Goal: Task Accomplishment & Management: Complete application form

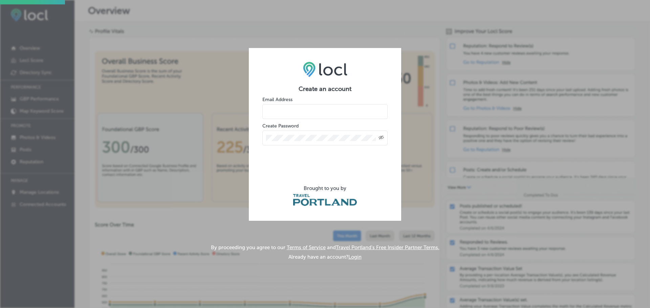
click at [301, 116] on input "email" at bounding box center [324, 111] width 125 height 15
type input "[PERSON_NAME][EMAIL_ADDRESS][PERSON_NAME][DOMAIN_NAME]"
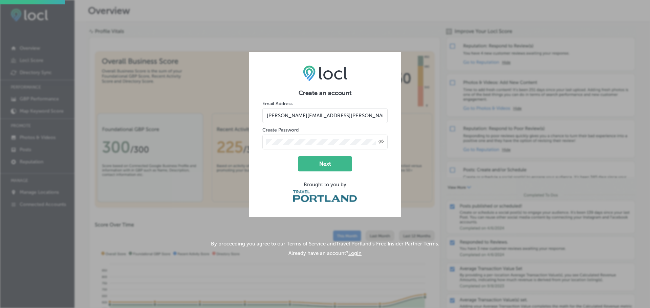
click at [382, 138] on div "Created with Sketch." at bounding box center [324, 142] width 125 height 15
click at [381, 142] on icon "Toggle password visibility" at bounding box center [380, 141] width 5 height 4
click at [318, 163] on button "Next" at bounding box center [325, 163] width 54 height 15
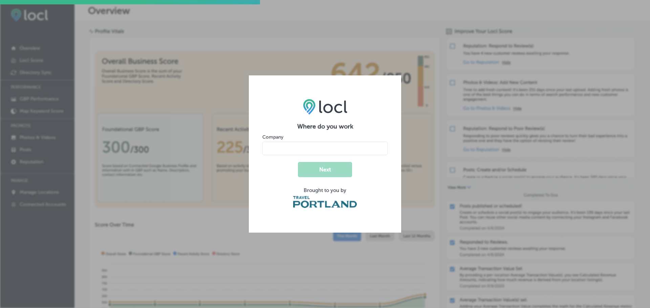
click at [308, 151] on input "name" at bounding box center [324, 149] width 125 height 14
type input "The FLIP Museum"
click at [326, 168] on button "Next" at bounding box center [325, 169] width 54 height 15
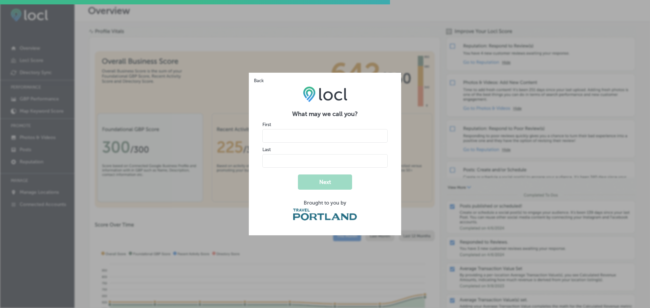
click at [302, 137] on input "name" at bounding box center [324, 136] width 125 height 14
type input "Jack"
type input "[PERSON_NAME]"
click at [320, 182] on button "Next" at bounding box center [325, 182] width 54 height 15
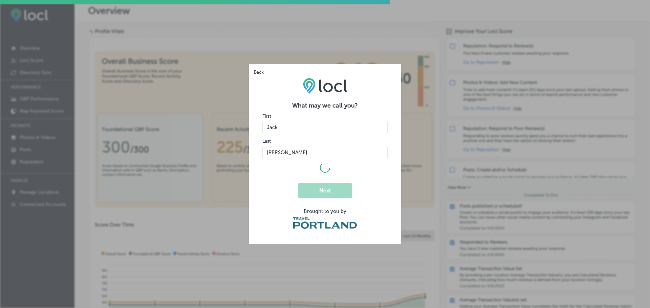
select select "US"
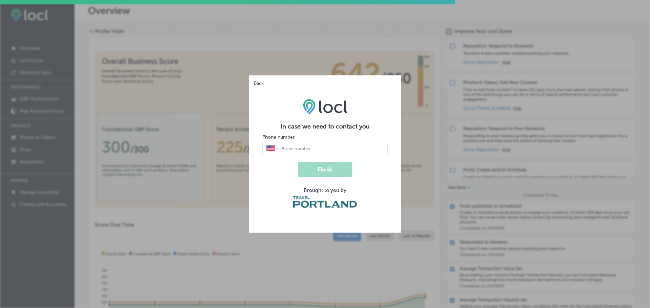
click at [295, 146] on input "tel" at bounding box center [331, 148] width 104 height 6
type input "[PHONE_NUMBER]"
click at [334, 167] on button "Finish" at bounding box center [325, 169] width 54 height 15
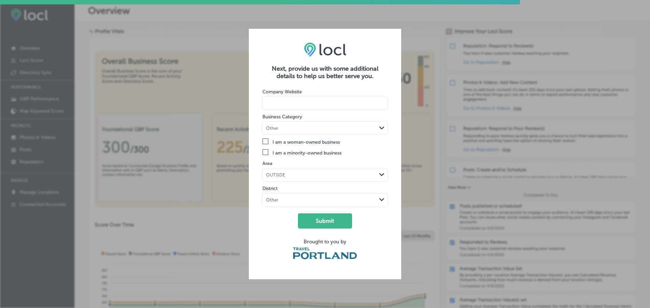
click at [307, 101] on input at bounding box center [324, 103] width 125 height 14
click at [277, 103] on input at bounding box center [324, 103] width 125 height 14
paste input "https://www.flipmuseum.org/"
type input "https://www.flipmuseum.org/"
click at [373, 129] on div "Other" at bounding box center [320, 128] width 114 height 6
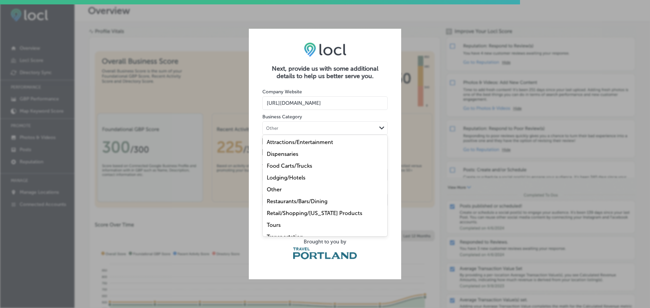
click at [308, 144] on label "Attractions/Entertainment" at bounding box center [300, 142] width 66 height 6
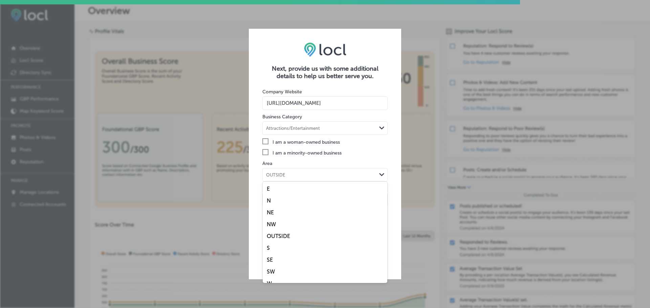
click at [333, 179] on div "OUTSIDE Path Created with Sketch." at bounding box center [325, 174] width 124 height 13
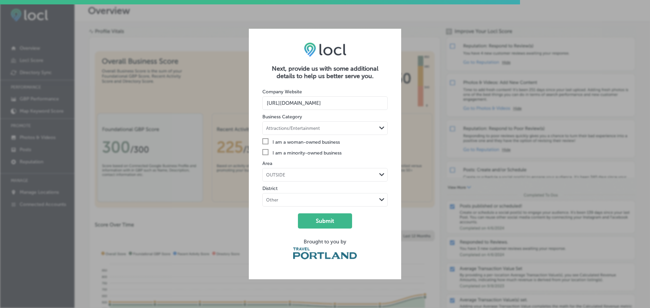
click at [383, 153] on label "Check Created with Sketch. I am a minority-owned business" at bounding box center [324, 152] width 125 height 7
click at [0, 0] on input "Check Created with Sketch. I am a minority-owned business" at bounding box center [0, 0] width 0 height 0
click at [375, 174] on div "OUTSIDE" at bounding box center [320, 175] width 114 height 6
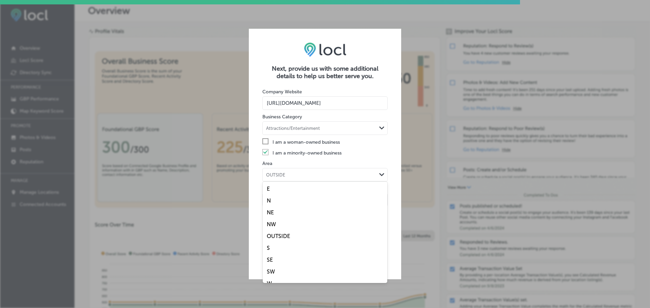
scroll to position [8, 0]
click at [289, 230] on label "OUTSIDE" at bounding box center [278, 228] width 23 height 6
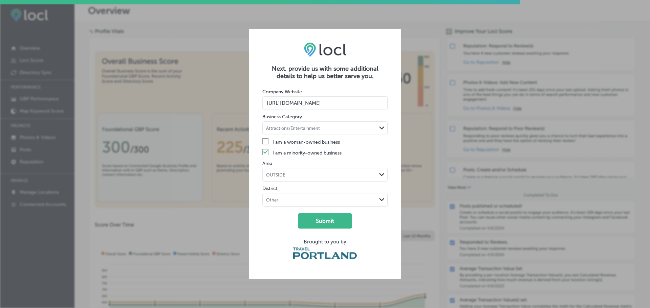
click at [298, 206] on div "Other Path Created with Sketch." at bounding box center [325, 200] width 124 height 13
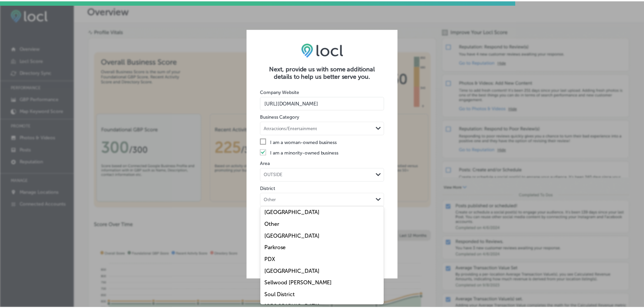
scroll to position [311, 0]
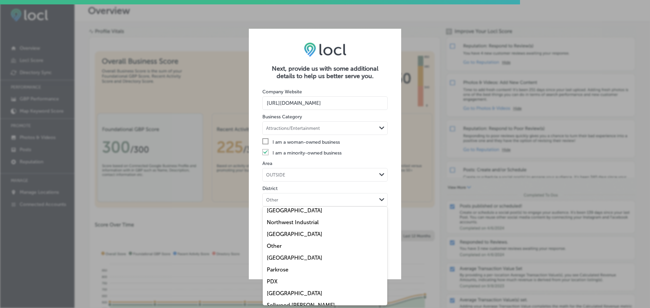
click at [268, 247] on label "Other" at bounding box center [274, 246] width 15 height 6
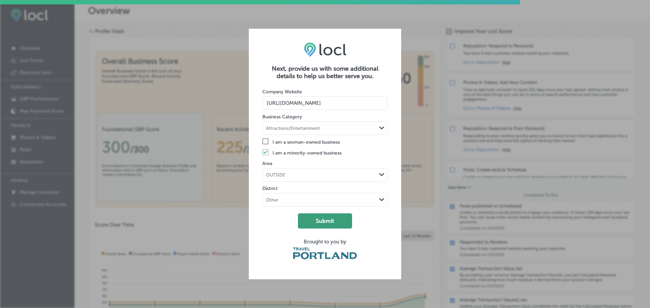
click at [327, 225] on button "Submit" at bounding box center [325, 220] width 54 height 15
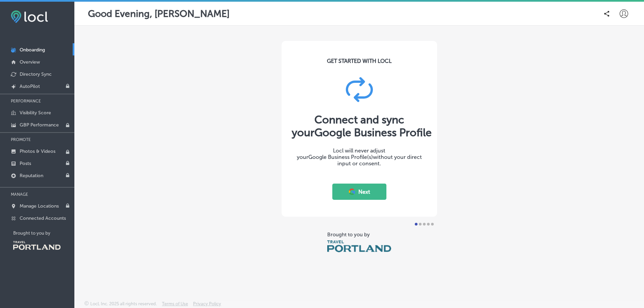
click at [364, 194] on button "Next" at bounding box center [360, 192] width 54 height 16
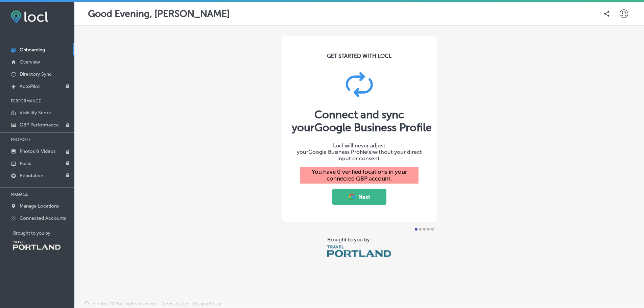
click at [372, 195] on button "Next" at bounding box center [360, 197] width 54 height 16
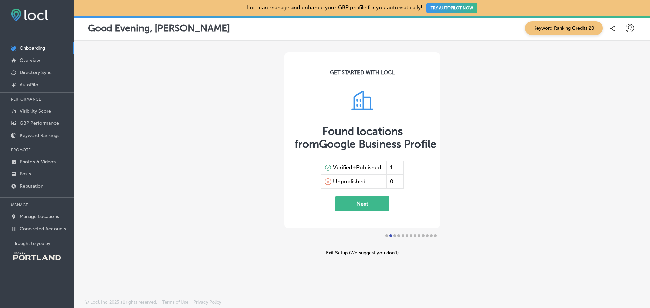
click at [369, 204] on button "Next" at bounding box center [362, 203] width 54 height 15
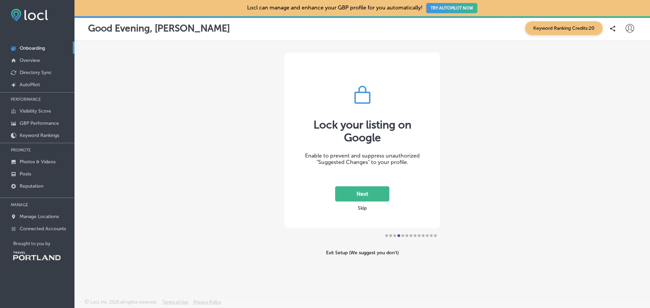
click at [367, 194] on button "Next" at bounding box center [362, 193] width 54 height 15
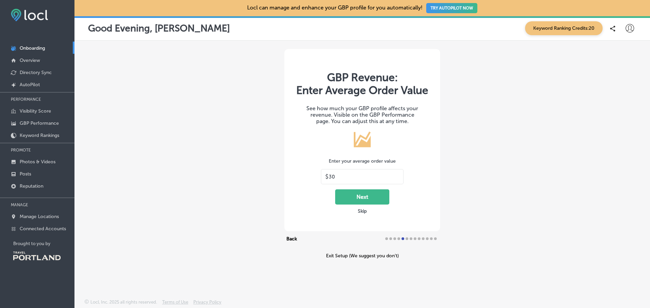
drag, startPoint x: 343, startPoint y: 179, endPoint x: 307, endPoint y: 179, distance: 35.9
click at [307, 179] on div "GBP Revenue: Enter Average Order Value See how much your GBP profile affects yo…" at bounding box center [362, 140] width 156 height 182
type input "1"
type input "2"
type input "16"
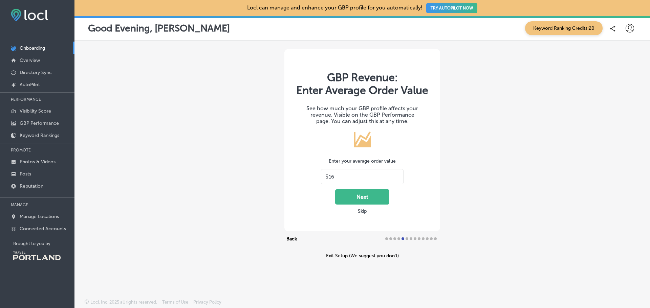
click at [359, 197] on button "Next" at bounding box center [362, 196] width 54 height 15
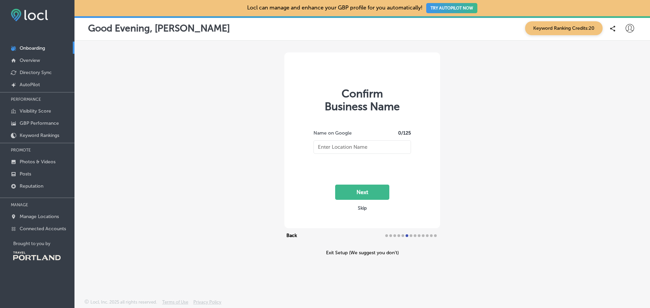
type input "The FLIP Museum"
click at [369, 187] on button "Next" at bounding box center [362, 192] width 54 height 15
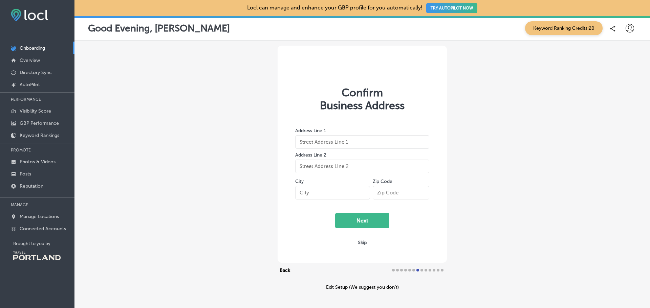
type input "[STREET_ADDRESS]"
type input "Ste 200"
type input "Hillsboro"
type input "97123"
click at [360, 215] on button "Next" at bounding box center [362, 220] width 54 height 15
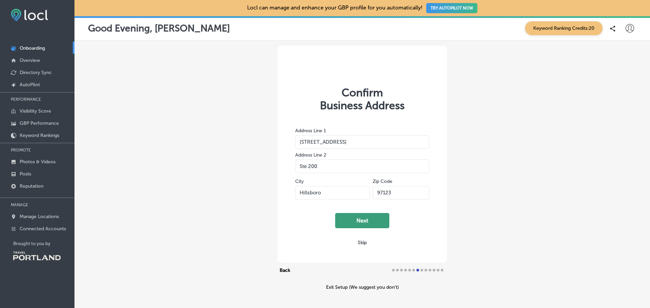
select select "US"
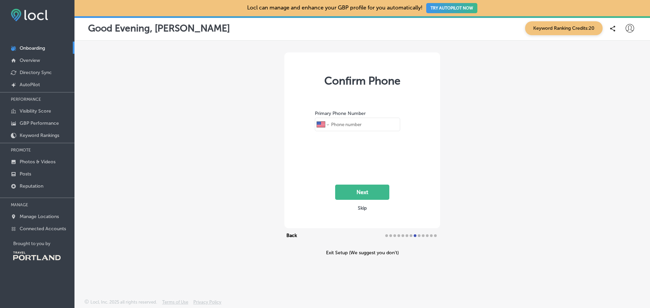
type input "[PHONE_NUMBER]"
click at [366, 191] on button "Next" at bounding box center [362, 192] width 54 height 15
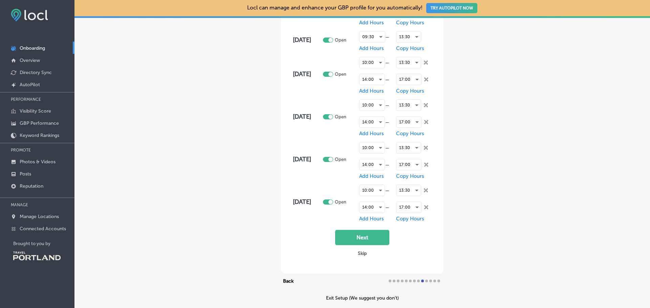
scroll to position [138, 0]
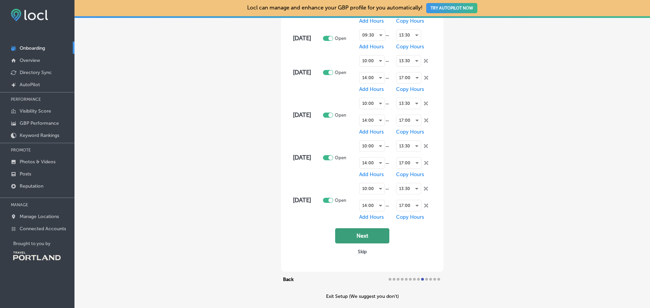
click at [368, 238] on button "Next" at bounding box center [362, 235] width 54 height 15
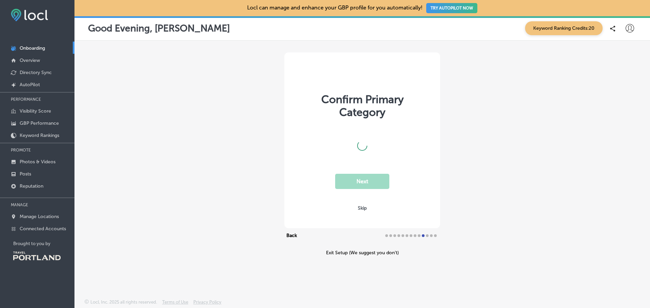
scroll to position [0, 0]
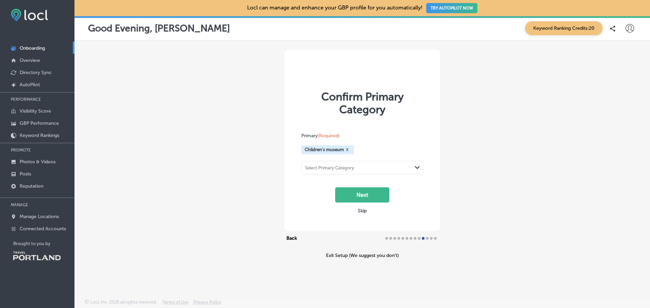
click at [392, 172] on div "Select Primary Category" at bounding box center [356, 167] width 110 height 9
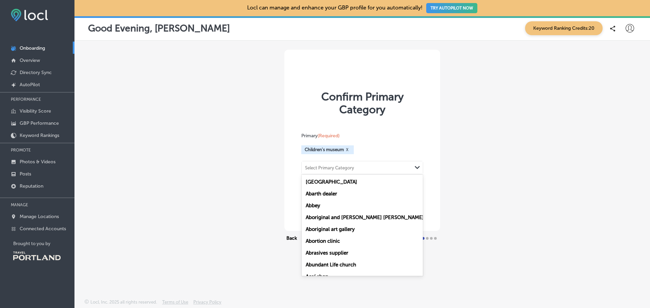
click at [467, 156] on div "Confirm Primary Category Primary (Required) Children's museum X option [GEOGRAP…" at bounding box center [361, 154] width 575 height 227
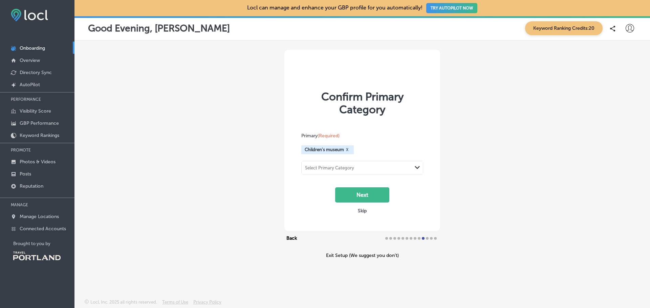
click at [415, 171] on div "Path Created with Sketch." at bounding box center [417, 167] width 11 height 11
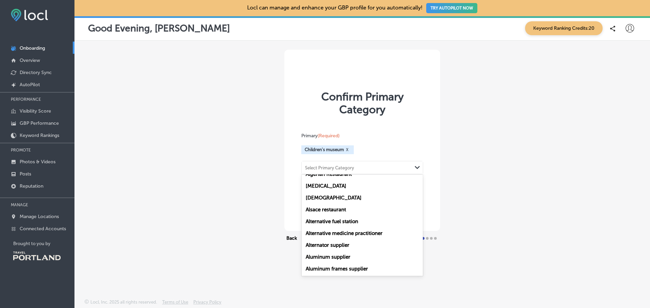
scroll to position [1090, 0]
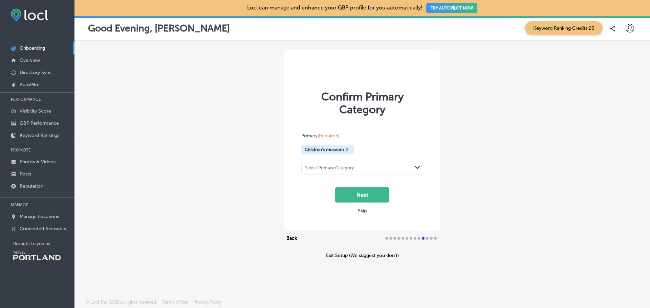
click at [485, 230] on div "Confirm Primary Category Primary (Required) Children's museum X Select Primary …" at bounding box center [361, 154] width 575 height 227
click at [370, 191] on button "Next" at bounding box center [362, 194] width 54 height 15
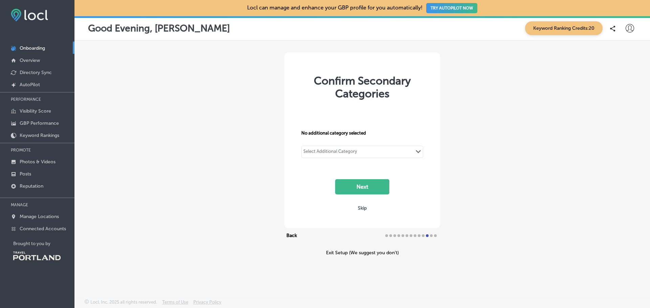
click at [418, 150] on icon "Path Created with Sketch." at bounding box center [417, 151] width 5 height 3
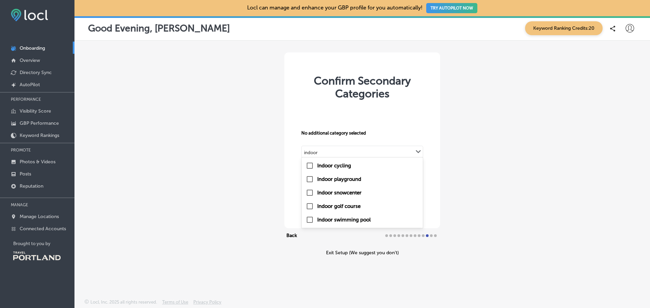
type input "indoor"
click at [321, 145] on div "No additional category selected option Indoor cycling focused, 1 of 5. 5 result…" at bounding box center [362, 144] width 122 height 44
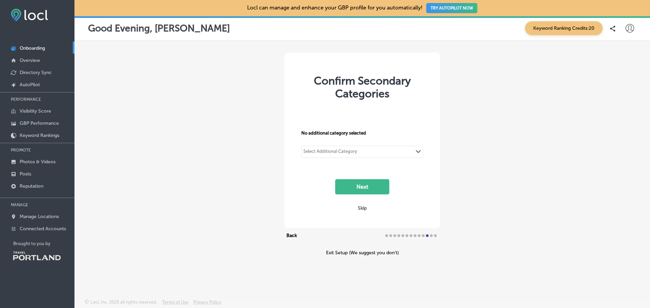
click at [327, 151] on div "Select Additional Category" at bounding box center [330, 153] width 54 height 8
type input "a"
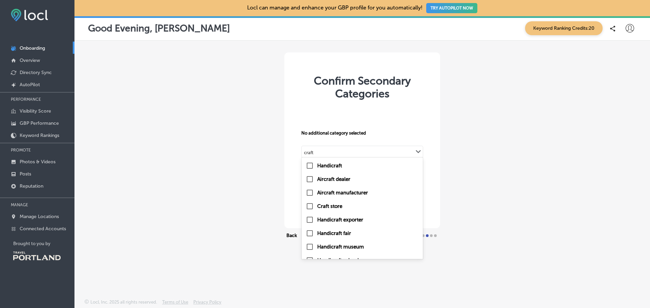
type input "crafts"
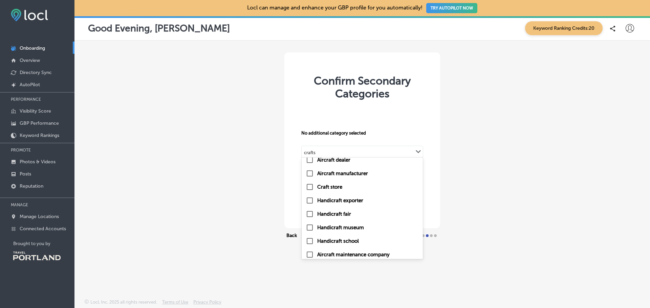
scroll to position [0, 0]
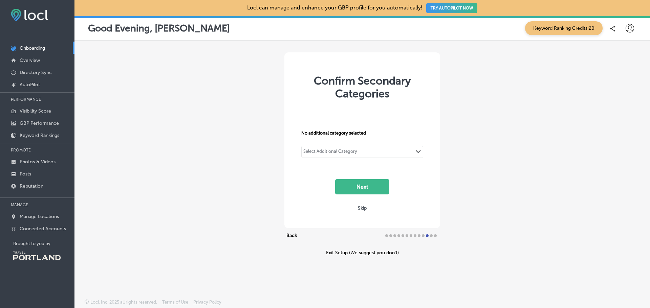
click at [325, 149] on div "Select Additional Category Path Created with Sketch." at bounding box center [361, 152] width 121 height 12
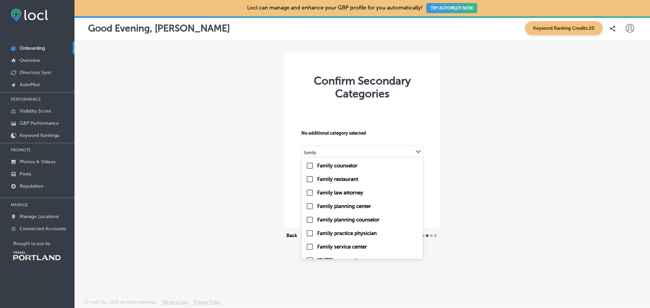
type input "family"
click at [466, 128] on div "Confirm Secondary Categories No additional category selected option Family rest…" at bounding box center [361, 154] width 575 height 227
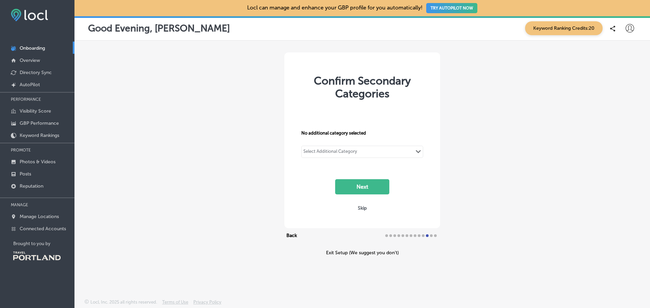
click at [367, 149] on div "Select Additional Category Path Created with Sketch." at bounding box center [361, 152] width 121 height 12
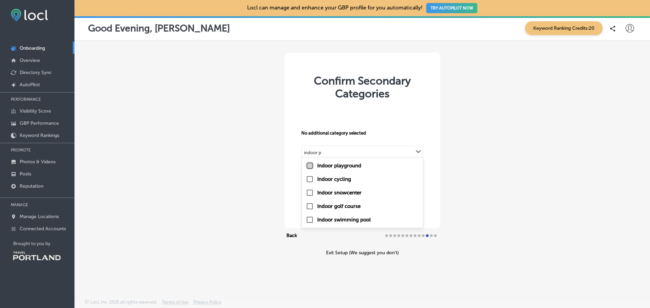
click at [313, 165] on input "checkbox" at bounding box center [309, 166] width 8 height 8
type input "indoor p"
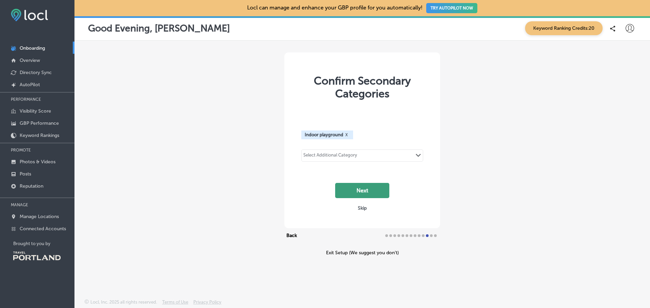
click at [370, 186] on button "Next" at bounding box center [362, 190] width 54 height 15
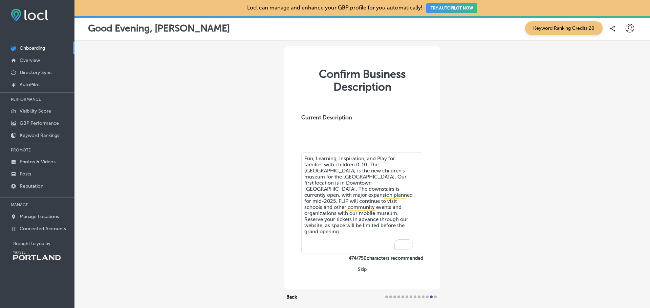
drag, startPoint x: 409, startPoint y: 190, endPoint x: 327, endPoint y: 182, distance: 81.6
click at [327, 182] on textarea "Fun, Learning, Inspiration, and Play for families with children 0-10. The [GEOG…" at bounding box center [362, 203] width 122 height 101
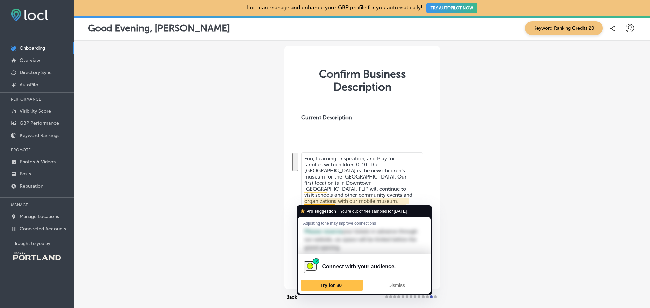
drag, startPoint x: 339, startPoint y: 212, endPoint x: 302, endPoint y: 203, distance: 38.7
click at [302, 203] on textarea "Fun, Learning, Inspiration, and Play for families with children 0-10. The [GEOG…" at bounding box center [362, 203] width 122 height 101
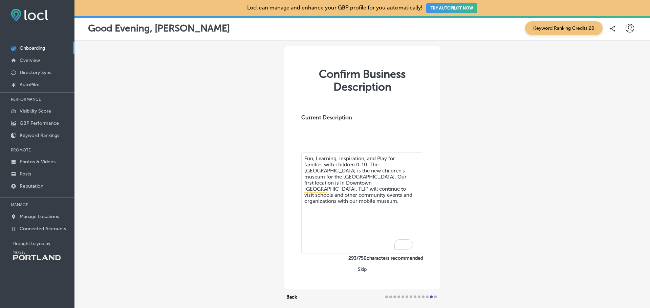
click at [325, 181] on textarea "Fun, Learning, Inspiration, and Play for families with children 0-10. The [GEOG…" at bounding box center [362, 203] width 122 height 101
drag, startPoint x: 375, startPoint y: 188, endPoint x: 364, endPoint y: 188, distance: 10.8
click at [364, 188] on textarea "Fun, Learning, Inspiration, and Play for families with children 0-10. The [GEOG…" at bounding box center [362, 203] width 122 height 101
click at [386, 190] on textarea "Fun, Learning, Inspiration, and Play for families with children 0-10. The [GEOG…" at bounding box center [362, 203] width 122 height 101
drag, startPoint x: 397, startPoint y: 201, endPoint x: 365, endPoint y: 188, distance: 35.1
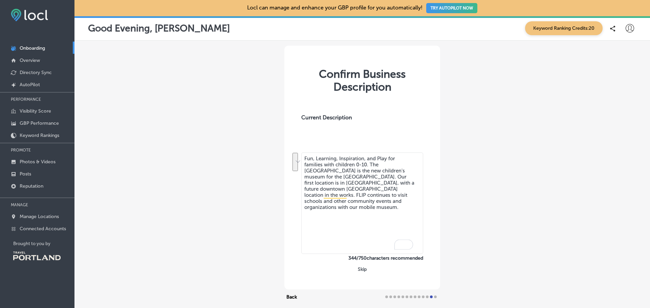
click at [365, 188] on textarea "Fun, Learning, Inspiration, and Play for families with children 0-10. The [GEOG…" at bounding box center [362, 203] width 122 height 101
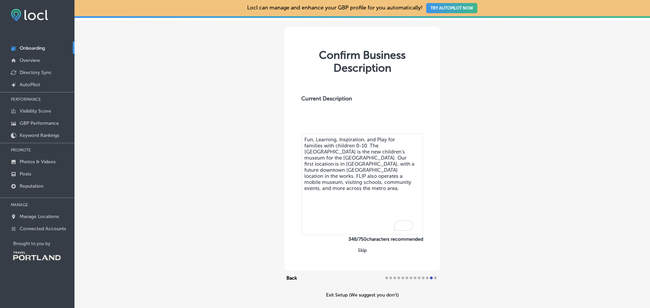
scroll to position [20, 0]
drag, startPoint x: 346, startPoint y: 145, endPoint x: 333, endPoint y: 144, distance: 13.3
click at [333, 144] on textarea "Fun, Learning, Inspiration, and Play for families with children 0-10. The [GEOG…" at bounding box center [362, 183] width 122 height 101
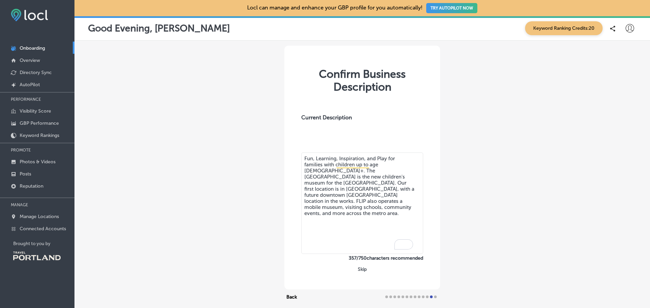
scroll to position [55, 0]
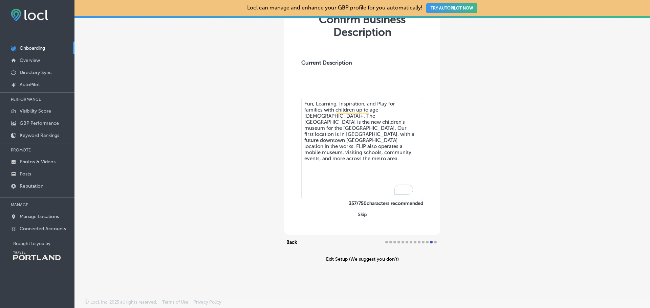
click at [376, 143] on textarea "Fun, Learning, Inspiration, and Play for families with children up to age [DEMO…" at bounding box center [362, 148] width 122 height 101
click at [373, 163] on textarea "Fun, Learning, Inspiration, and Play for families with children up to age [DEMO…" at bounding box center [362, 148] width 122 height 101
click at [434, 242] on div at bounding box center [435, 242] width 3 height 3
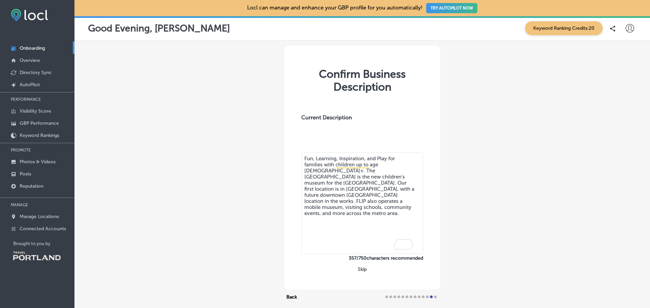
click at [372, 208] on textarea "Fun, Learning, Inspiration, and Play for families with children up to age [DEMO…" at bounding box center [362, 203] width 122 height 101
click at [337, 118] on label "Current Description" at bounding box center [326, 133] width 51 height 38
click at [392, 272] on div "Confirm Business Description Current Description Fun, Learning, Inspiration, an…" at bounding box center [362, 168] width 156 height 244
click at [315, 116] on label "Current Description" at bounding box center [326, 133] width 51 height 38
click at [354, 188] on textarea "Fun, Learning, Inspiration, and Play for families with children up to age [DEMO…" at bounding box center [362, 203] width 122 height 101
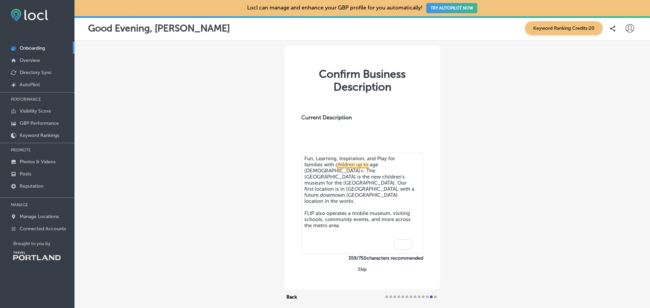
click at [366, 166] on textarea "Fun, Learning, Inspiration, and Play for families with children up to age [DEMO…" at bounding box center [362, 203] width 122 height 101
click at [367, 188] on textarea "Fun, Learning, Inspiration, and Play for families with children up to age [DEMO…" at bounding box center [362, 203] width 122 height 101
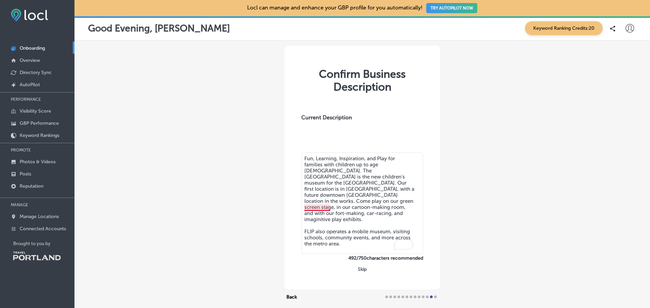
click at [311, 206] on textarea "Fun, Learning, Inspiration, and Play for families with children up to age [DEMO…" at bounding box center [362, 203] width 122 height 101
click at [373, 206] on textarea "Fun, Learning, Inspiration, and Play for families with children up to age [DEMO…" at bounding box center [362, 203] width 122 height 101
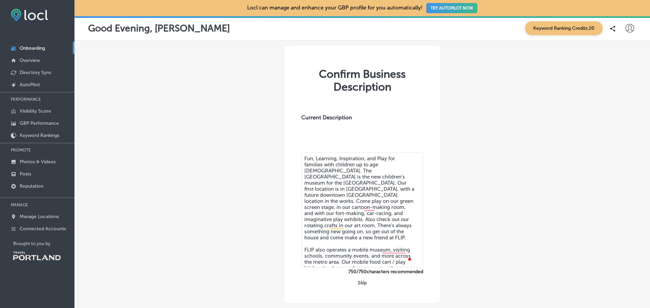
click at [356, 187] on textarea "Fun, Learning, Inspiration, and Play for families with children up to age [DEMO…" at bounding box center [362, 210] width 122 height 115
click at [372, 217] on textarea "Fun, Learning, Inspiration, and Play for families with children up to age [DEMO…" at bounding box center [362, 210] width 122 height 115
drag, startPoint x: 390, startPoint y: 243, endPoint x: 365, endPoint y: 242, distance: 24.7
click at [365, 242] on textarea "Fun, Learning, Inspiration, and Play for families with children up to age [DEMO…" at bounding box center [362, 210] width 122 height 115
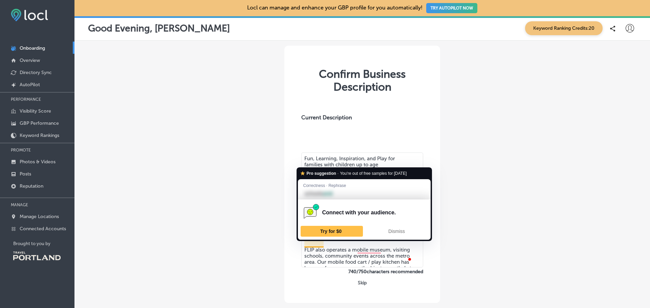
click at [322, 243] on textarea "Fun, Learning, Inspiration, and Play for families with children up to age [DEMO…" at bounding box center [362, 210] width 122 height 115
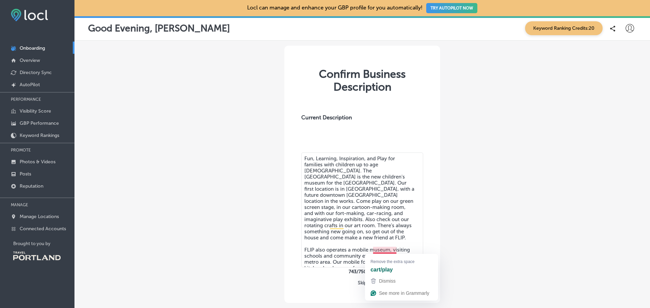
click at [351, 254] on textarea "Fun, Learning, Inspiration, and Play for families with children up to age [DEMO…" at bounding box center [362, 210] width 122 height 115
click at [401, 261] on textarea "Fun, Learning, Inspiration, and Play for families with children up to age [DEMO…" at bounding box center [362, 210] width 122 height 115
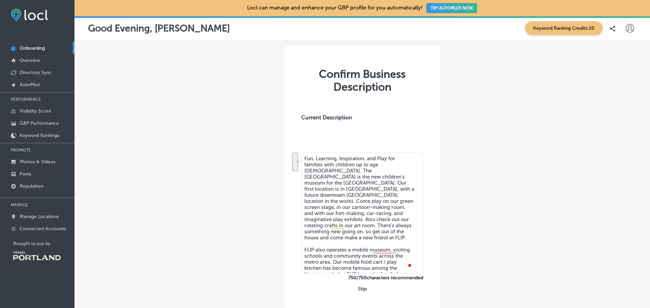
drag, startPoint x: 334, startPoint y: 262, endPoint x: 331, endPoint y: 249, distance: 13.2
click at [331, 249] on textarea "Fun, Learning, Inspiration, and Play for families with children up to age [DEMO…" at bounding box center [362, 213] width 122 height 121
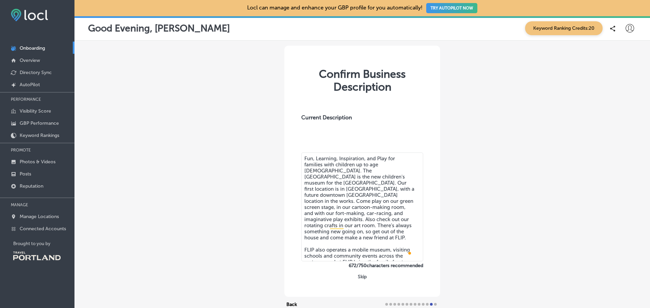
click at [390, 239] on textarea "Fun, Learning, Inspiration, and Play for families with children up to age [DEMO…" at bounding box center [362, 207] width 122 height 109
click at [374, 255] on textarea "Fun, Learning, Inspiration, and Play for families with children up to age [DEMO…" at bounding box center [362, 207] width 122 height 109
click at [395, 251] on textarea "Fun, Learning, Inspiration, and Play for families with children up to age [DEMO…" at bounding box center [362, 207] width 122 height 109
click at [384, 258] on textarea "Fun, Learning, Inspiration, and Play for families with children up to age [DEMO…" at bounding box center [362, 207] width 122 height 109
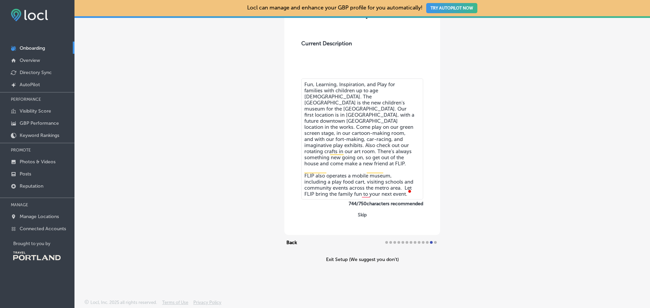
scroll to position [74, 0]
click at [434, 241] on div at bounding box center [435, 242] width 3 height 3
click at [414, 169] on textarea "Fun, Learning, Inspiration, and Play for families with children up to age [DEMO…" at bounding box center [362, 138] width 122 height 121
drag, startPoint x: 405, startPoint y: 180, endPoint x: 398, endPoint y: 228, distance: 48.5
click at [398, 228] on div "Confirm Business Description Current Description Fun, Learning, Inspiration, an…" at bounding box center [362, 103] width 156 height 264
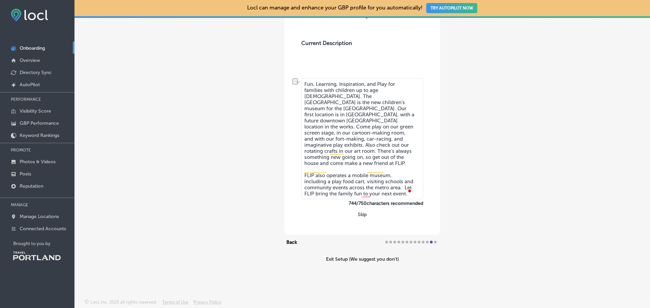
click at [400, 226] on div "Confirm Business Description Current Description Fun, Learning, Inspiration, an…" at bounding box center [362, 103] width 156 height 264
click at [406, 220] on div "Confirm Business Description Current Description Fun, Learning, Inspiration, an…" at bounding box center [362, 103] width 156 height 264
click at [334, 44] on label "Current Description" at bounding box center [326, 59] width 51 height 38
click at [407, 96] on textarea "Fun, Learning, Inspiration, and Play for families with children up to age [DEMO…" at bounding box center [362, 138] width 122 height 121
drag, startPoint x: 375, startPoint y: 197, endPoint x: 294, endPoint y: 74, distance: 146.7
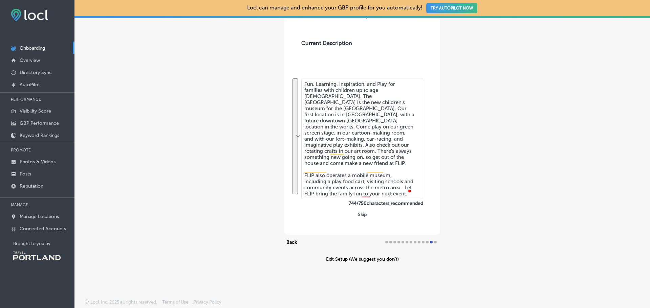
click at [294, 74] on div "Current Description Fun, Learning, Inspiration, and Play for families with chil…" at bounding box center [361, 115] width 135 height 182
click at [297, 145] on button "See rewrite suggestions" at bounding box center [294, 136] width 5 height 116
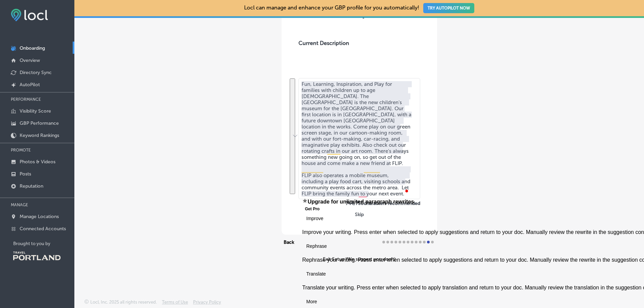
click at [358, 154] on textarea "Fun, Learning, Inspiration, and Play for families with children up to age [DEMO…" at bounding box center [360, 138] width 122 height 121
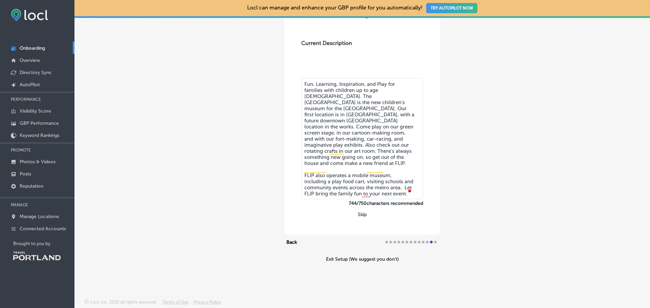
click at [377, 190] on textarea "Fun, Learning, Inspiration, and Play for families with children up to age [DEMO…" at bounding box center [362, 138] width 122 height 121
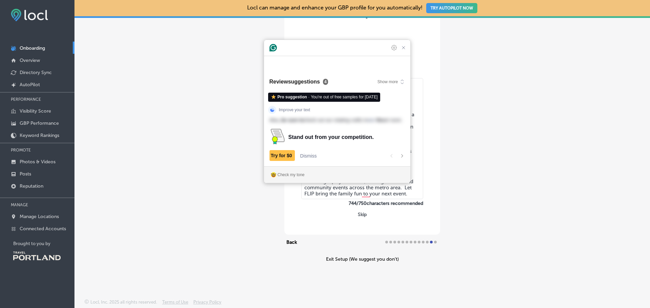
click at [358, 195] on textarea "Fun, Learning, Inspiration, and Play for families with children up to age [DEMO…" at bounding box center [362, 138] width 122 height 121
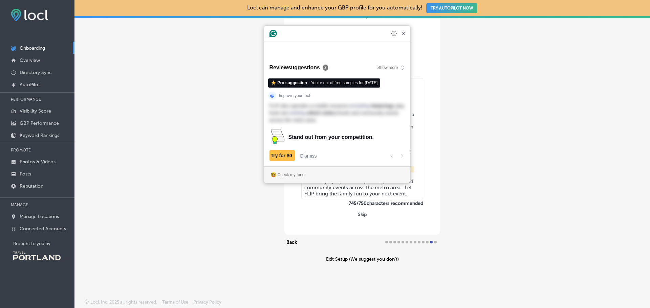
click at [363, 197] on textarea "Fun, Learning, Inspiration, and Play for families with children up to age [DEMO…" at bounding box center [362, 138] width 122 height 121
click at [431, 148] on div "Confirm Business Description Current Description Fun, Learning, Inspiration, an…" at bounding box center [362, 103] width 156 height 264
click at [404, 36] on icon "Close Grammarly Assistant" at bounding box center [403, 33] width 5 height 5
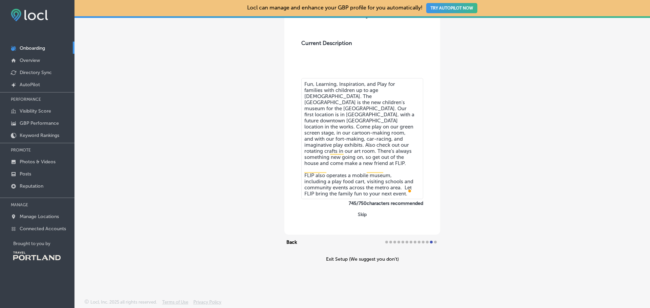
click at [567, 69] on div "Confirm Business Description Current Description Fun, Learning, Inspiration, an…" at bounding box center [361, 116] width 575 height 301
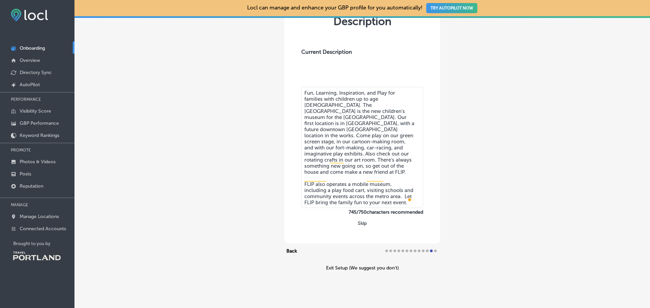
scroll to position [70, 0]
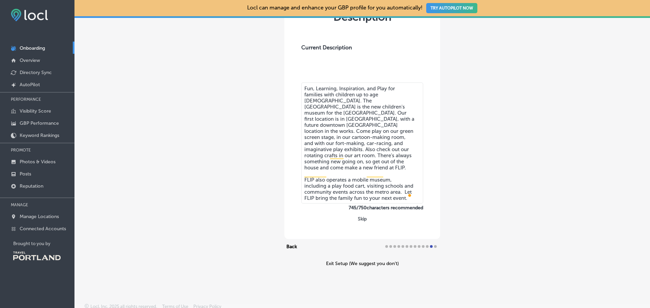
click at [403, 206] on label "745 / 750 characters recommended" at bounding box center [362, 208] width 122 height 6
click at [411, 227] on div "Confirm Business Description Current Description Fun, Learning, Inspiration, an…" at bounding box center [362, 108] width 156 height 264
click at [434, 247] on div at bounding box center [435, 246] width 3 height 3
click at [409, 236] on div "Confirm Business Description Current Description Fun, Learning, Inspiration, an…" at bounding box center [362, 108] width 156 height 264
click at [444, 230] on div "Confirm Business Description Current Description Fun, Learning, Inspiration, an…" at bounding box center [361, 121] width 575 height 301
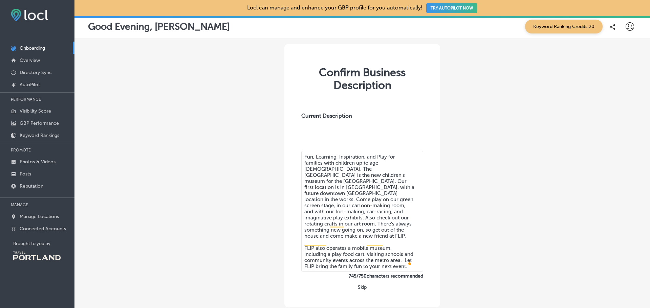
scroll to position [0, 0]
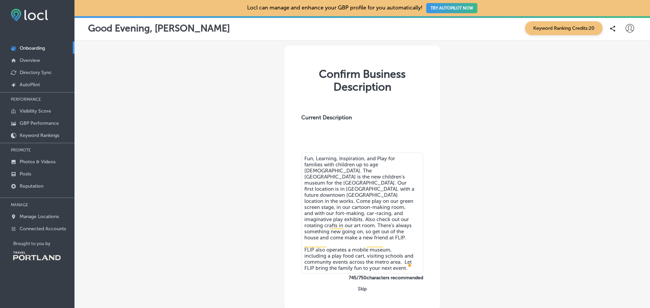
click at [377, 77] on div "Confirm Business Description" at bounding box center [361, 81] width 135 height 26
click at [327, 122] on label "Current Description" at bounding box center [326, 133] width 51 height 38
drag, startPoint x: 329, startPoint y: 168, endPoint x: 372, endPoint y: 216, distance: 64.2
click at [372, 216] on textarea "Fun, Learning, Inspiration, and Play for families with children up to age [DEMO…" at bounding box center [362, 213] width 122 height 121
click at [374, 201] on textarea "Fun, Learning, Inspiration, and Play for families with children up to age [DEMO…" at bounding box center [362, 213] width 122 height 121
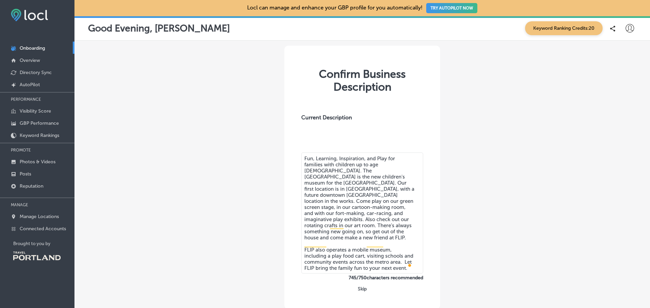
click at [357, 191] on textarea "Fun, Learning, Inspiration, and Play for families with children up to age [DEMO…" at bounding box center [362, 213] width 122 height 121
click at [355, 189] on textarea "Fun, Learning, Inspiration, and Play for families with children up to age [DEMO…" at bounding box center [362, 213] width 122 height 121
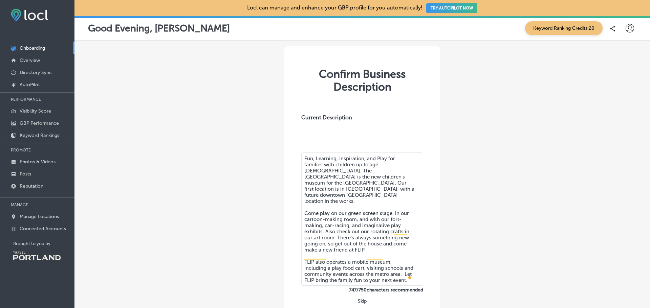
click at [355, 189] on textarea "Fun, Learning, Inspiration, and Play for families with children up to age [DEMO…" at bounding box center [362, 219] width 122 height 133
click at [390, 284] on textarea "Fun, Learning, Inspiration, and Play for families with children up to age [DEMO…" at bounding box center [362, 219] width 122 height 133
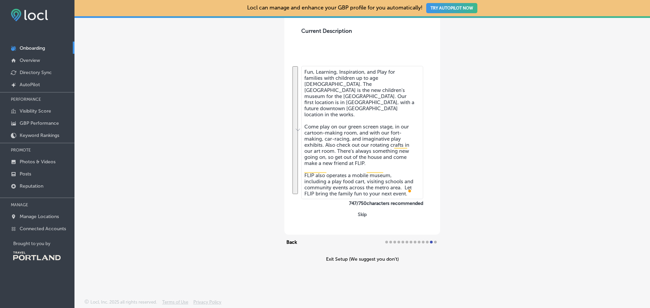
drag, startPoint x: 373, startPoint y: 195, endPoint x: 298, endPoint y: 66, distance: 148.6
click at [298, 66] on div "Current Description Fun, Learning, Inspiration, and Play for families with chil…" at bounding box center [361, 109] width 135 height 195
type textarea "Fun, Learning, Inspiration, and Play for families with children up to age [DEMO…"
click at [357, 212] on button "Skip" at bounding box center [362, 214] width 13 height 6
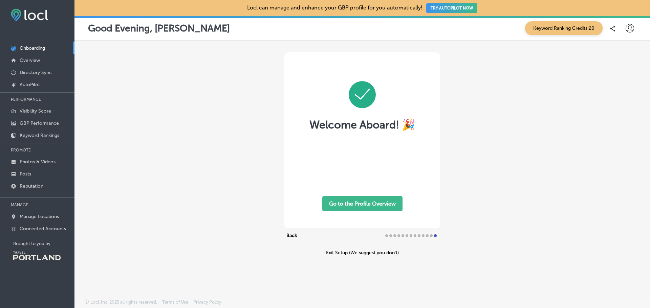
scroll to position [0, 0]
click at [290, 235] on button "Back" at bounding box center [291, 236] width 15 height 8
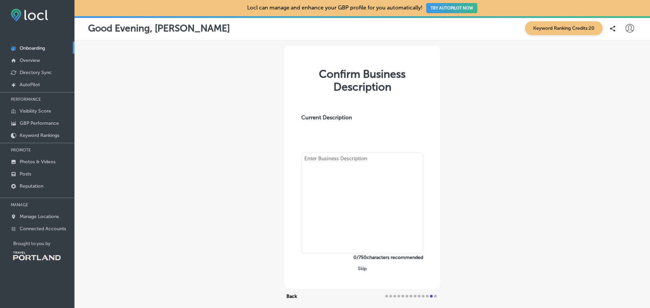
type textarea "Fun, Learning, Inspiration, and Play for families with children 0-10. The [GEOG…"
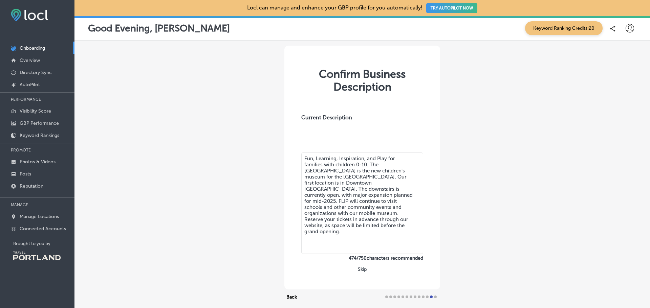
click at [356, 268] on button "Skip" at bounding box center [362, 269] width 13 height 6
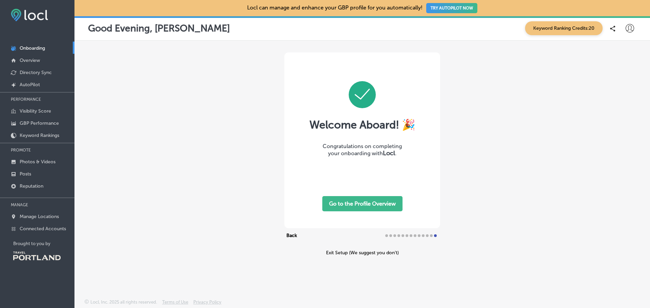
click at [365, 206] on button "Go to the Profile Overview" at bounding box center [362, 203] width 80 height 15
